Goal: Navigation & Orientation: Find specific page/section

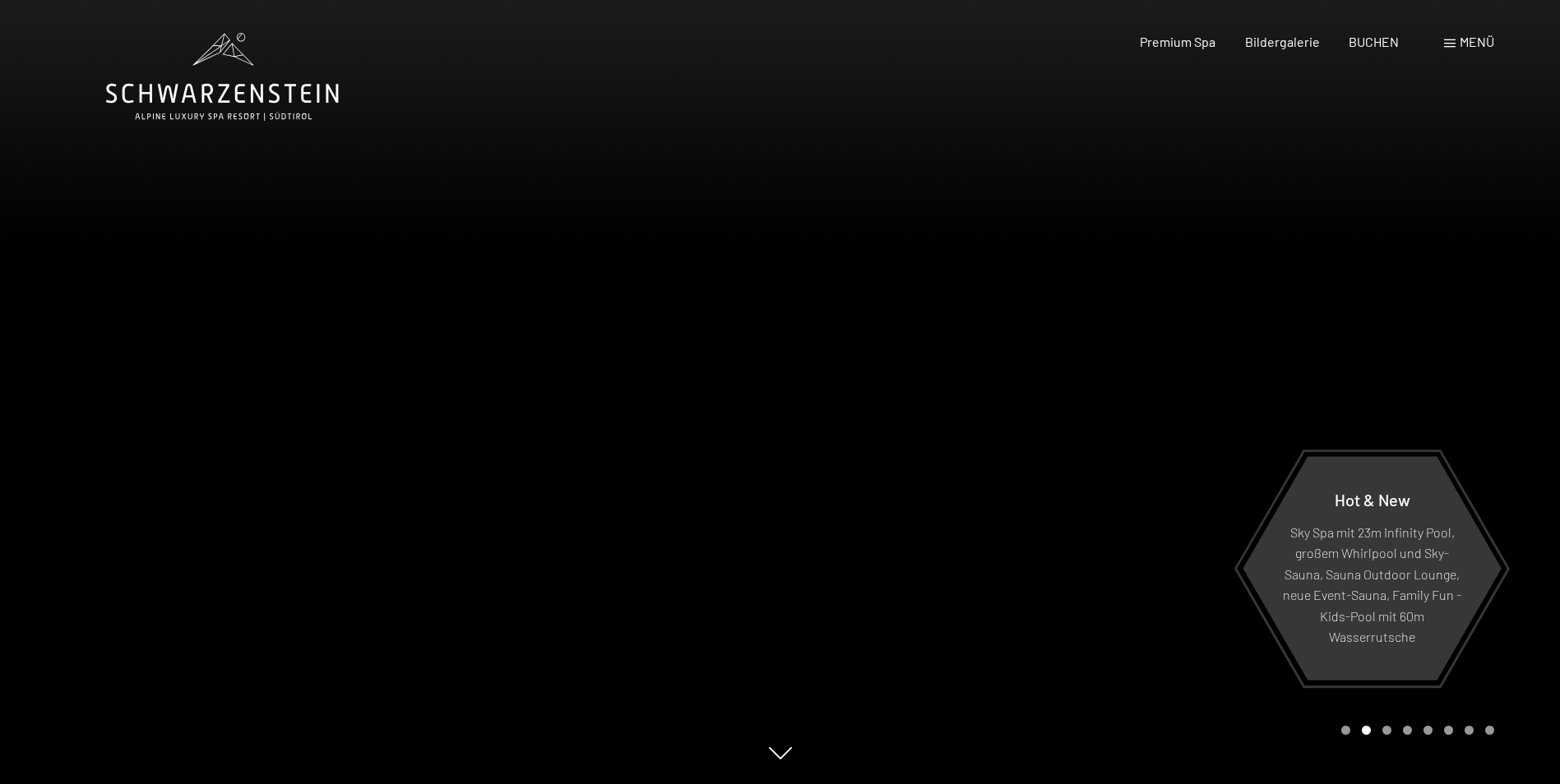
click at [991, 390] on div at bounding box center [1170, 392] width 780 height 784
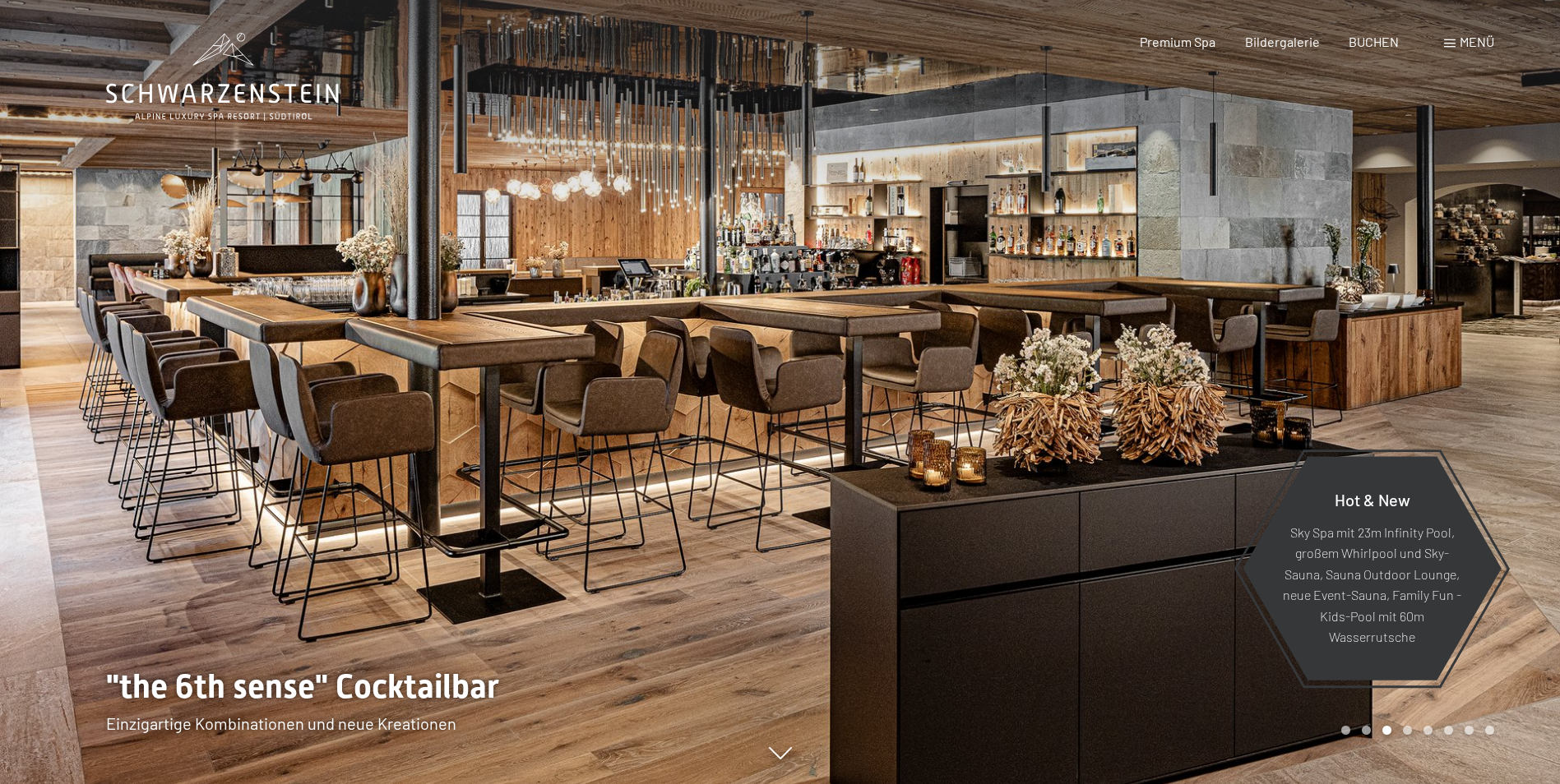
click at [1061, 375] on div at bounding box center [1170, 392] width 780 height 784
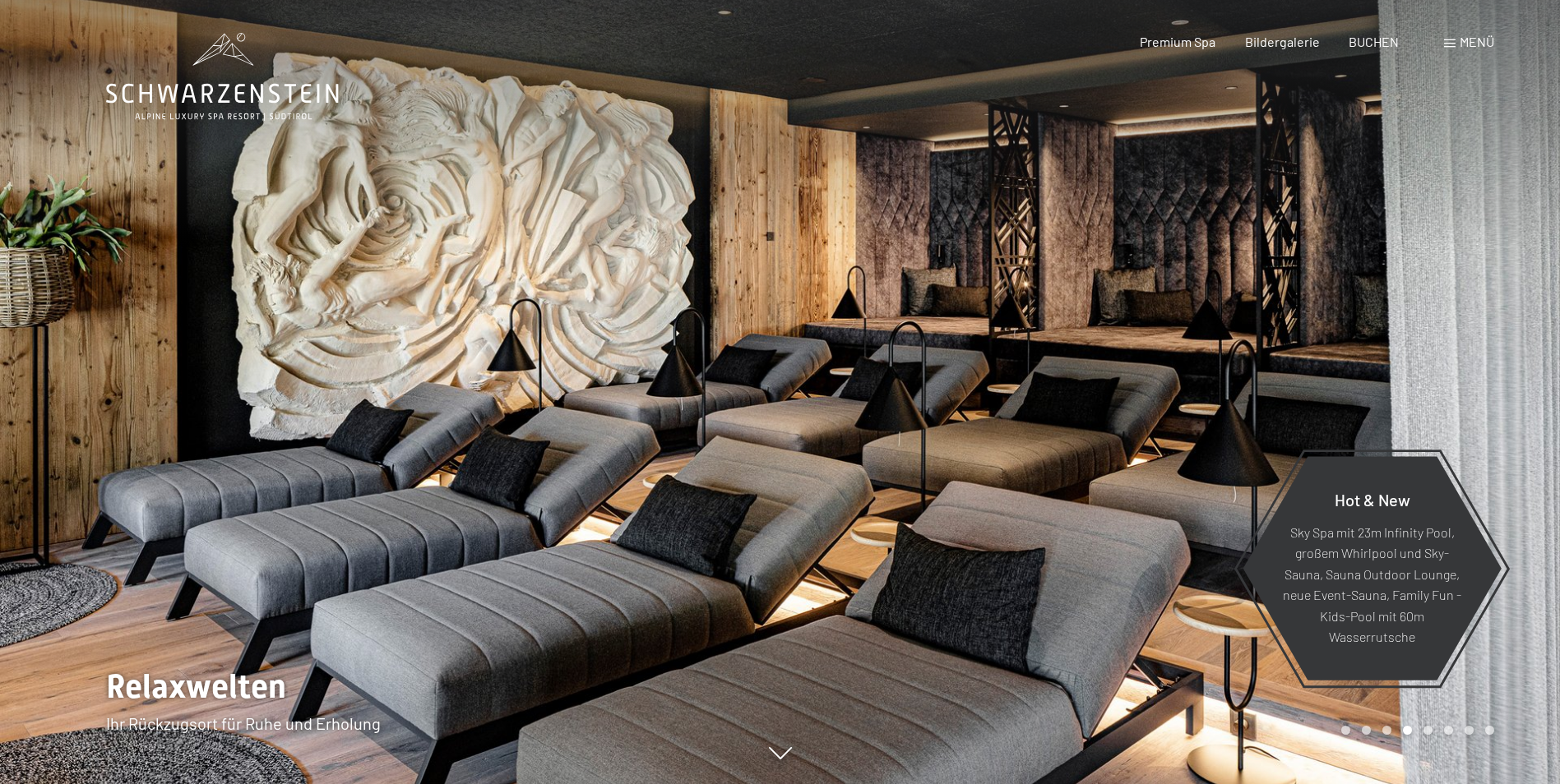
click at [1061, 375] on div at bounding box center [1170, 392] width 780 height 784
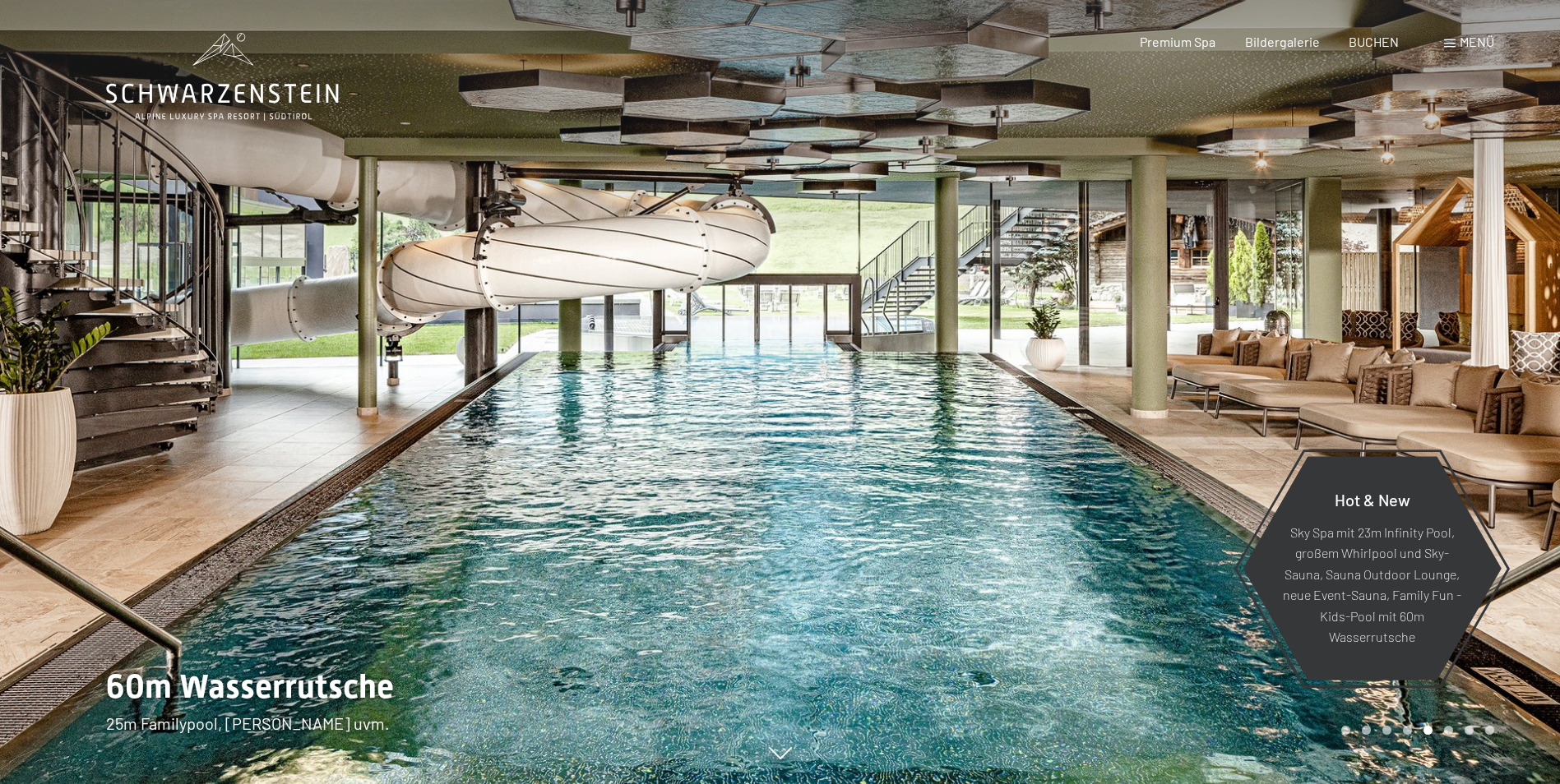
click at [1368, 394] on div at bounding box center [1170, 392] width 780 height 784
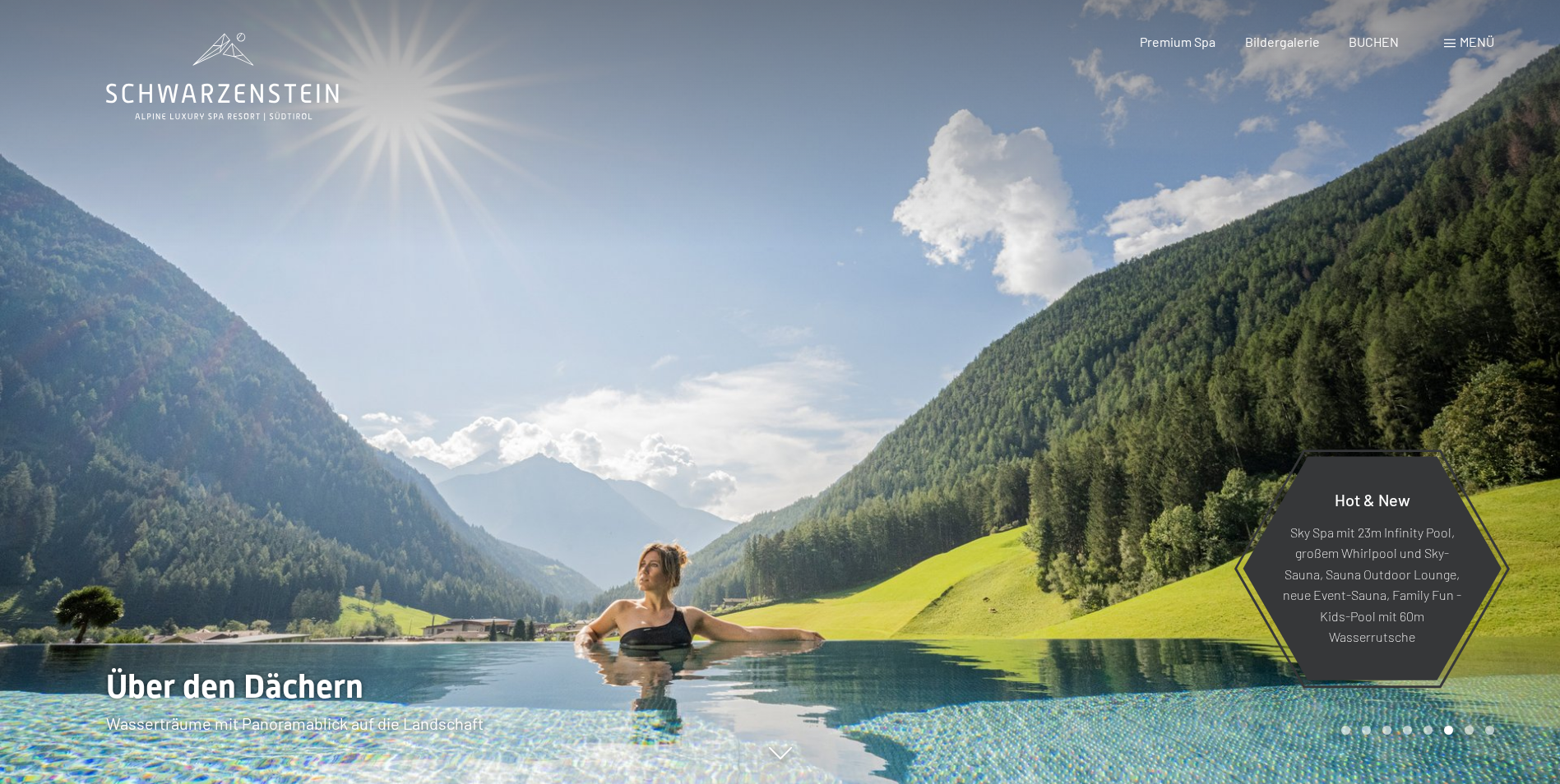
click at [1324, 378] on div at bounding box center [1170, 392] width 780 height 784
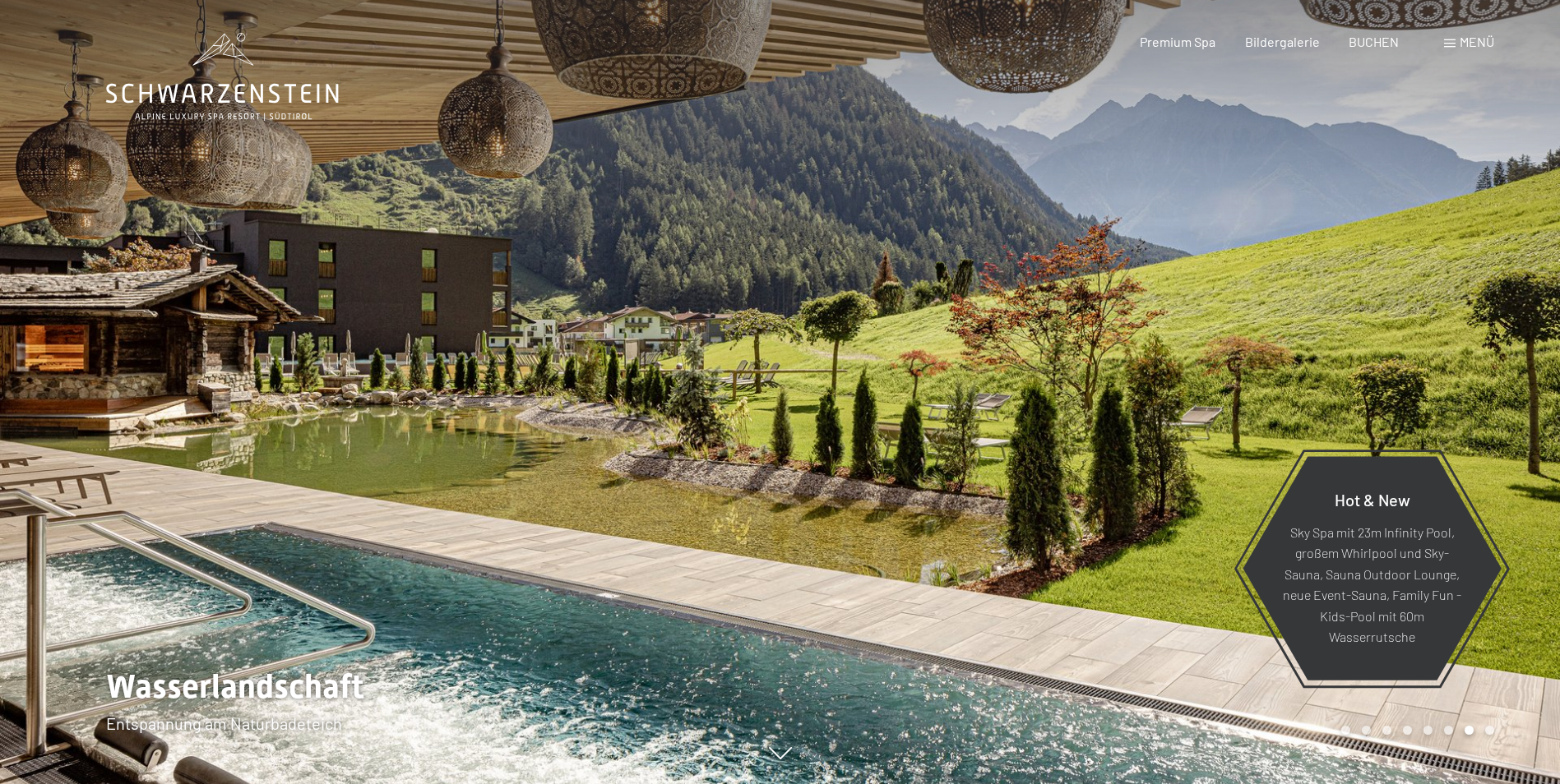
click at [1398, 331] on div at bounding box center [1170, 392] width 780 height 784
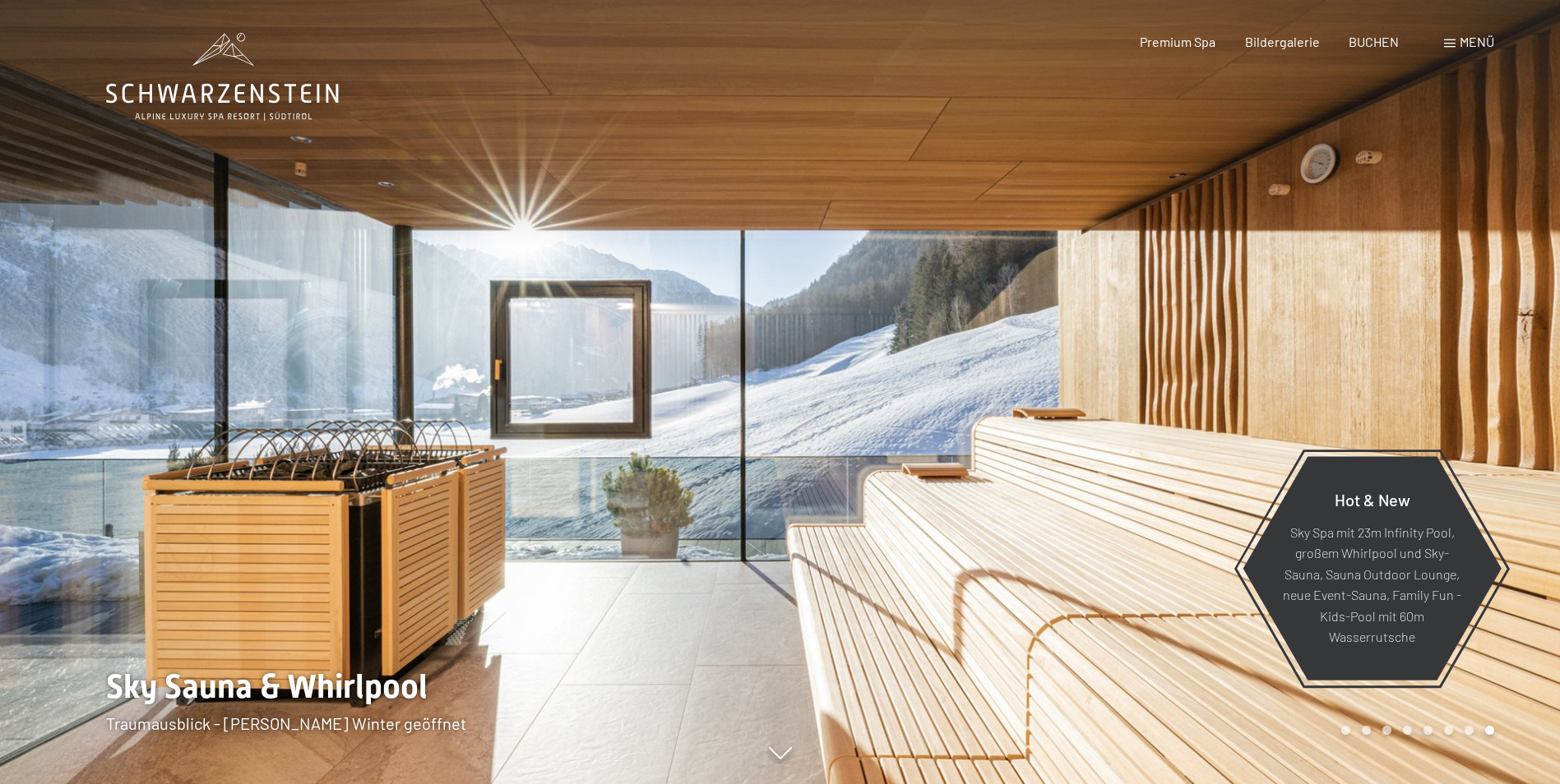
click at [1398, 331] on div at bounding box center [1170, 392] width 780 height 784
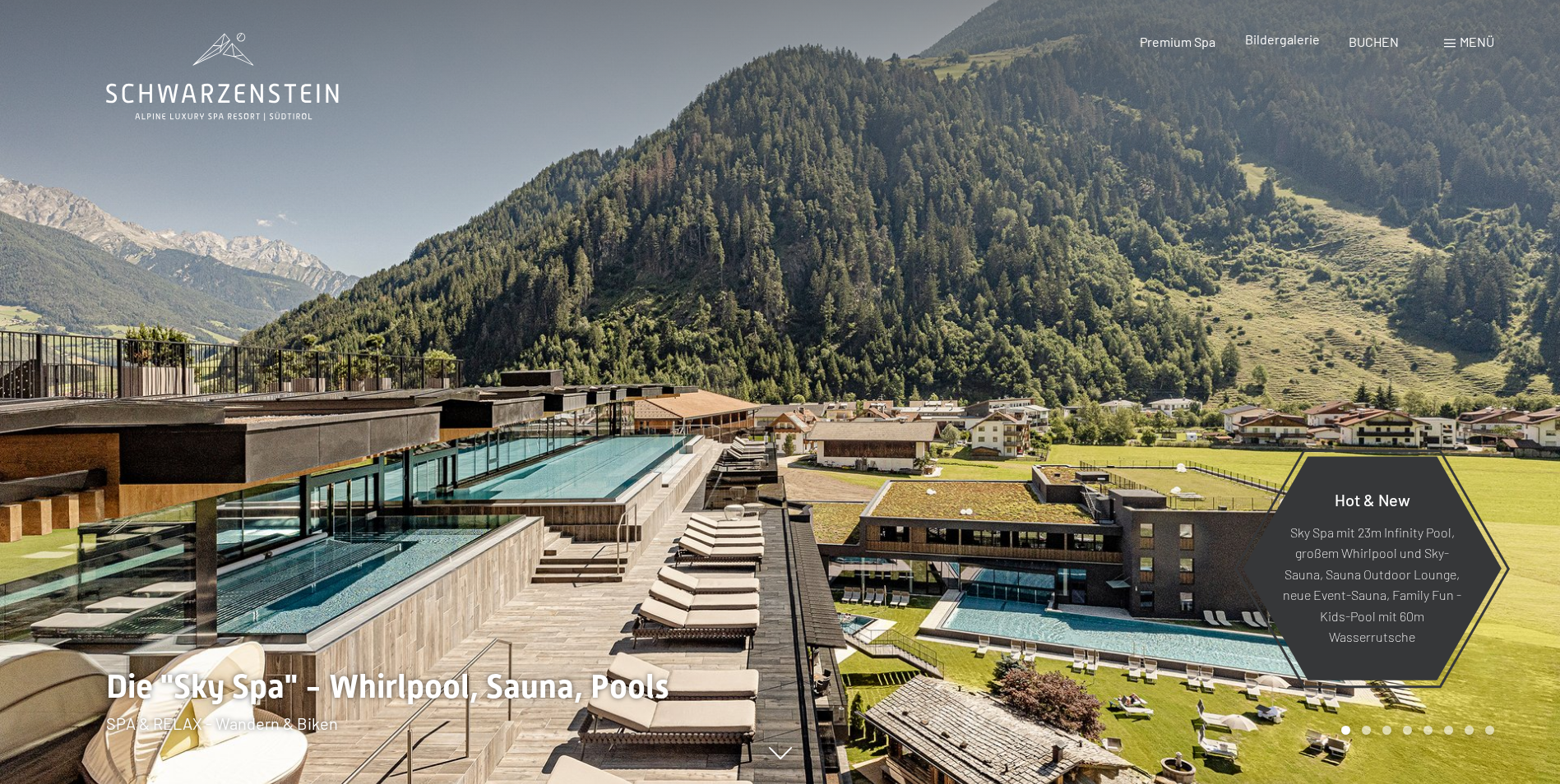
click at [1279, 34] on span "Bildergalerie" at bounding box center [1283, 39] width 75 height 16
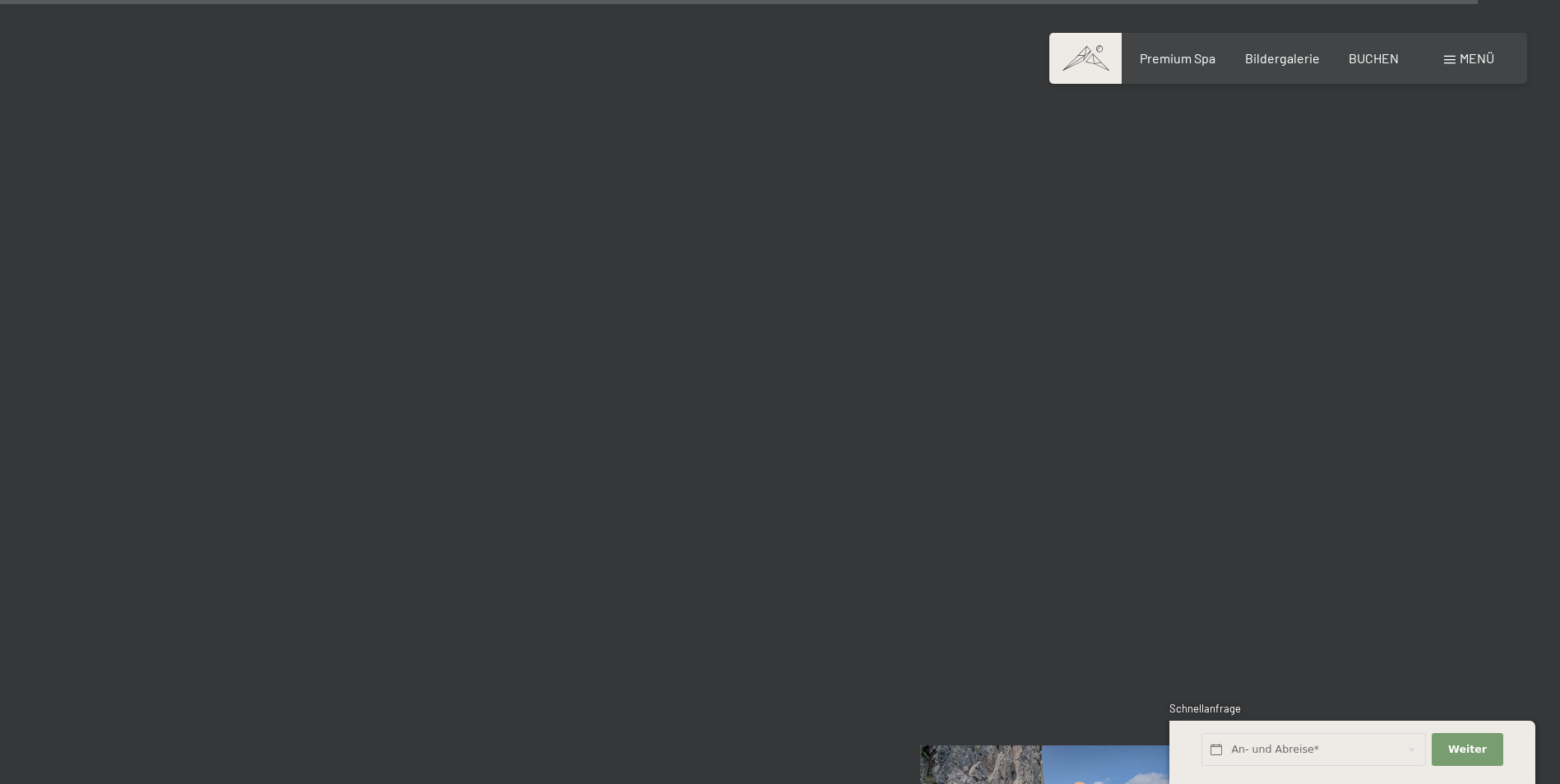
scroll to position [18744, 0]
